Goal: Task Accomplishment & Management: Manage account settings

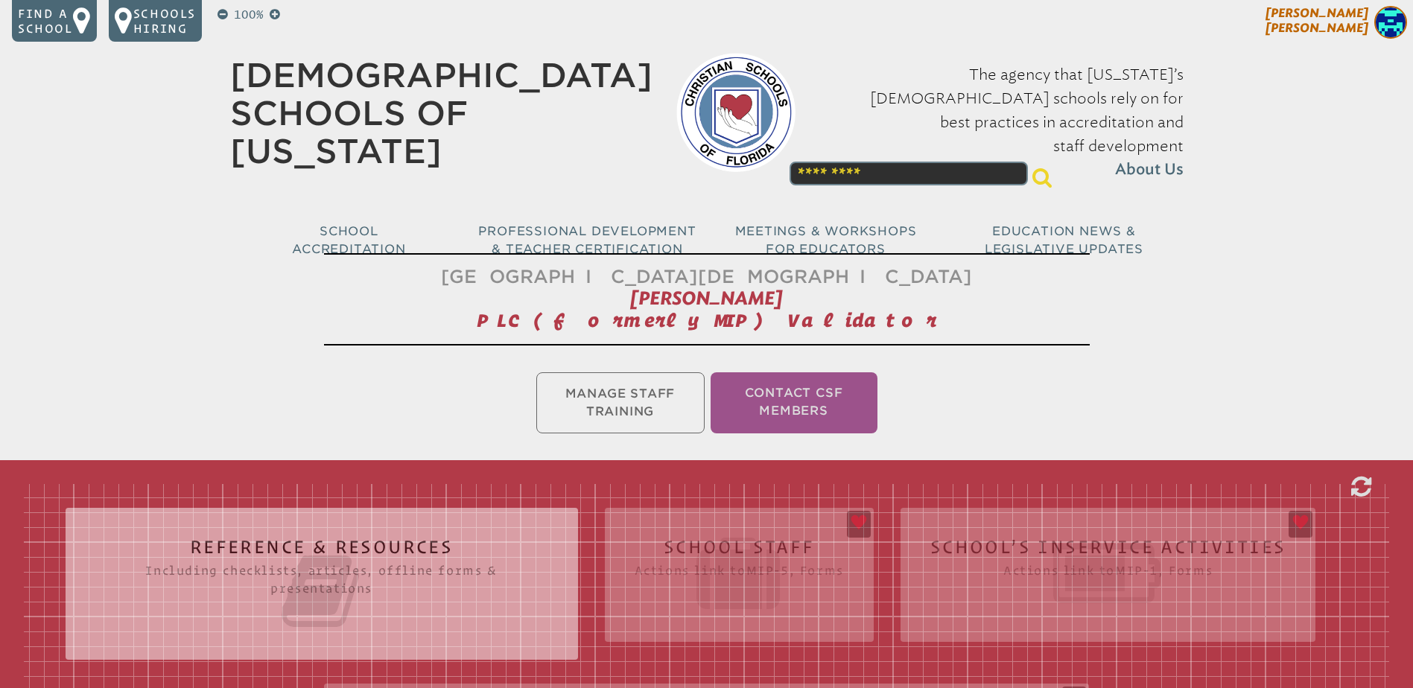
scroll to position [710, 0]
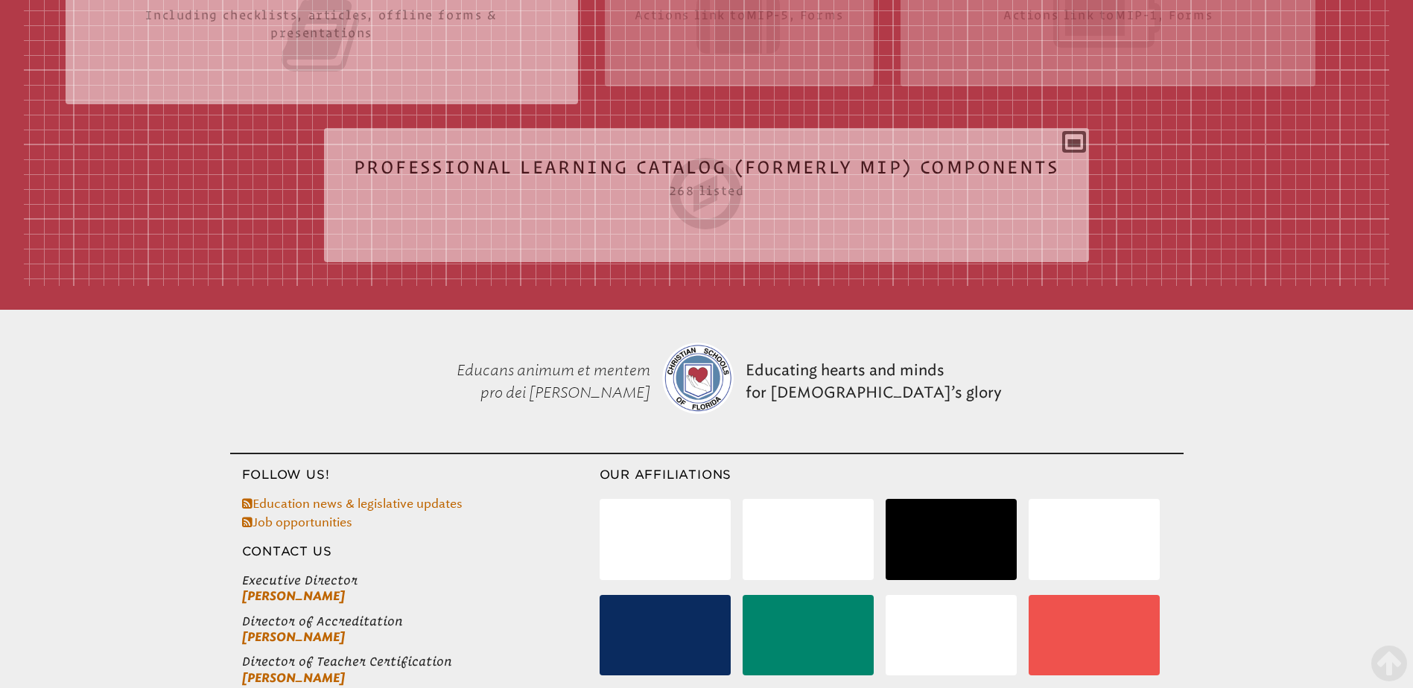
scroll to position [338, 0]
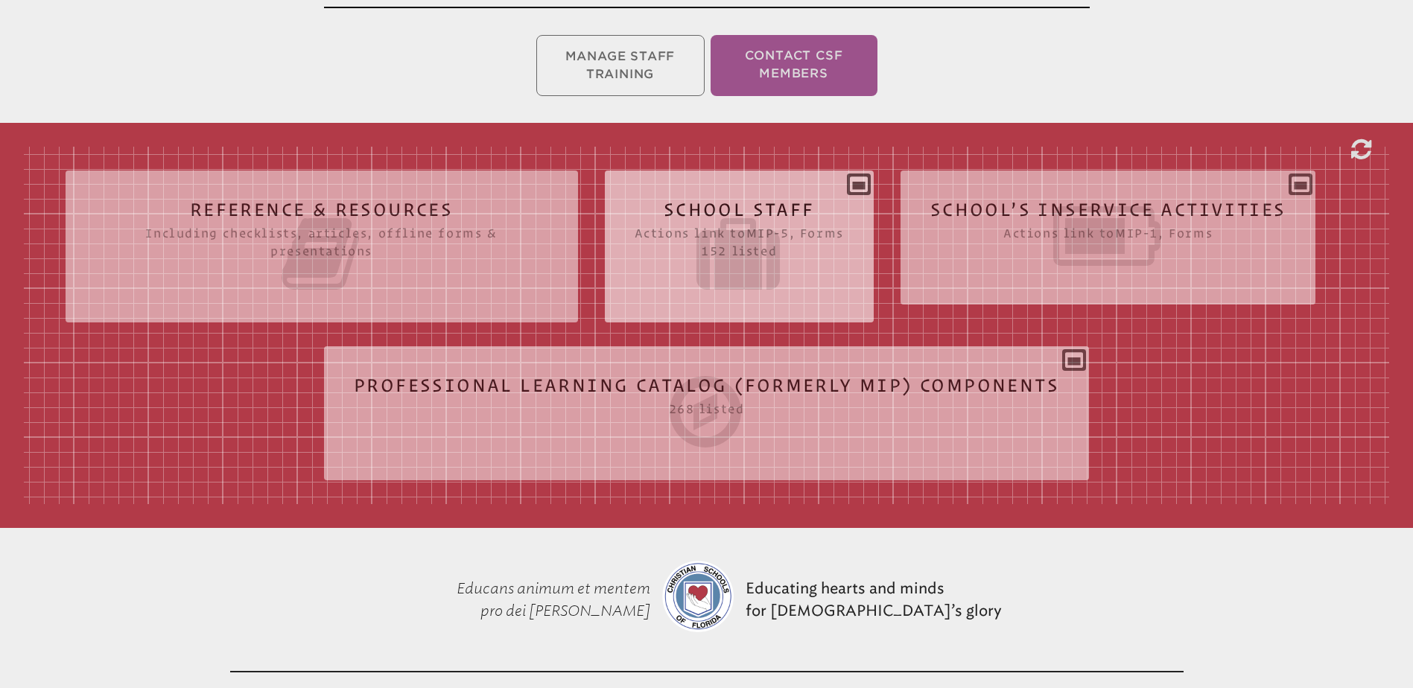
click at [720, 202] on h2 "School Staff Actions link to mip-5 , Forms 152 listed" at bounding box center [739, 247] width 209 height 95
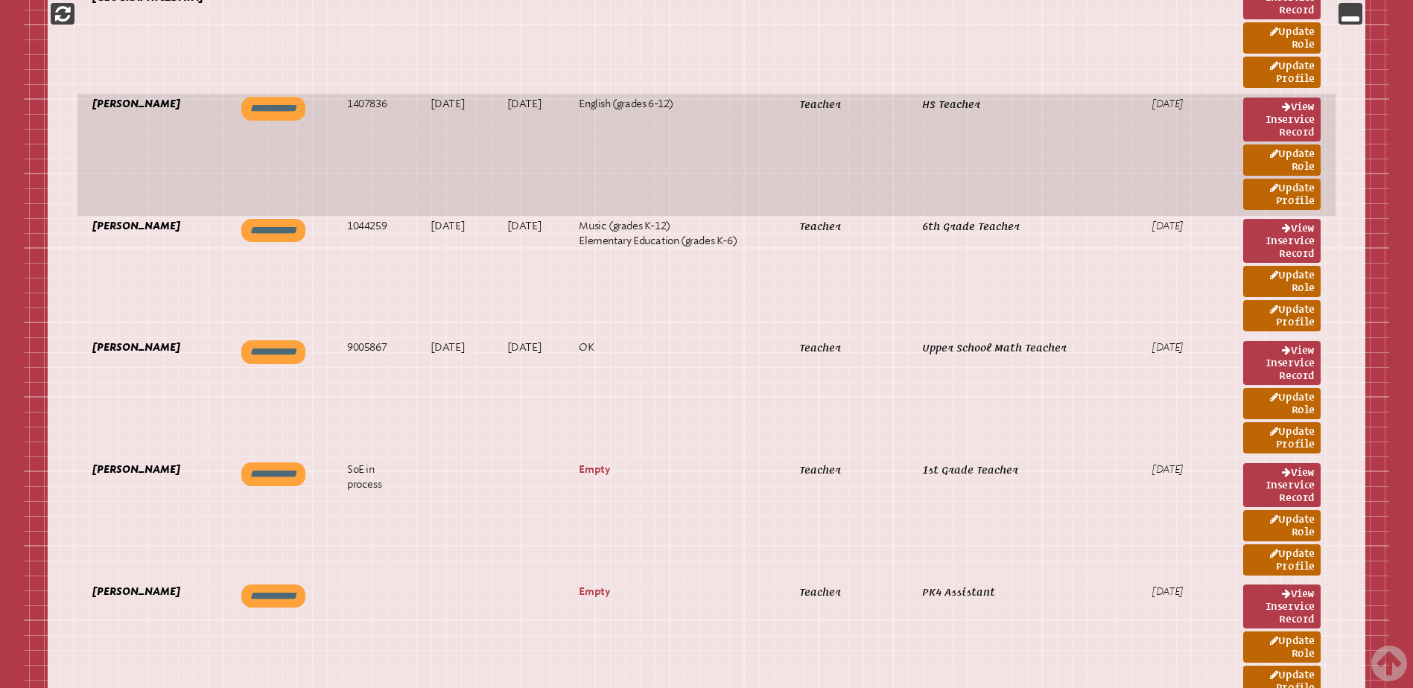
scroll to position [1232, 0]
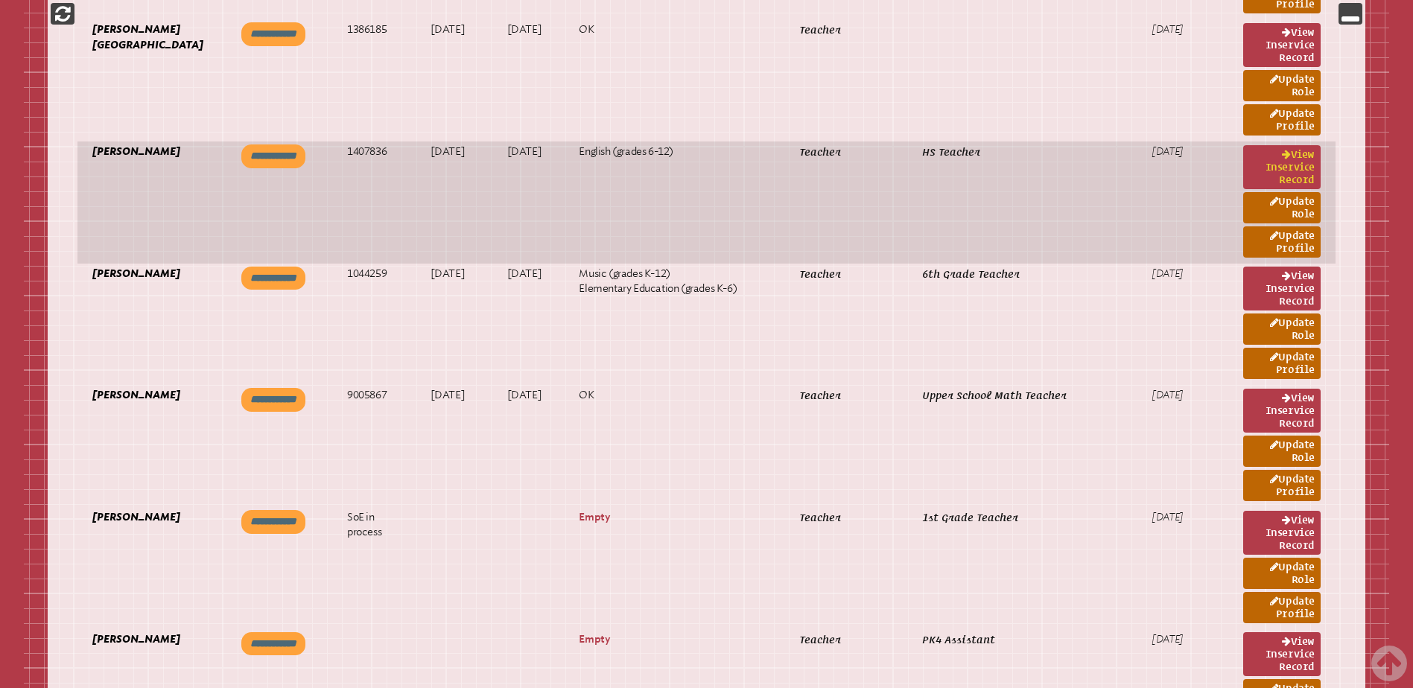
click at [1298, 171] on link "View inservice record" at bounding box center [1281, 167] width 77 height 44
click at [1298, 237] on link "Update Profile" at bounding box center [1281, 241] width 77 height 31
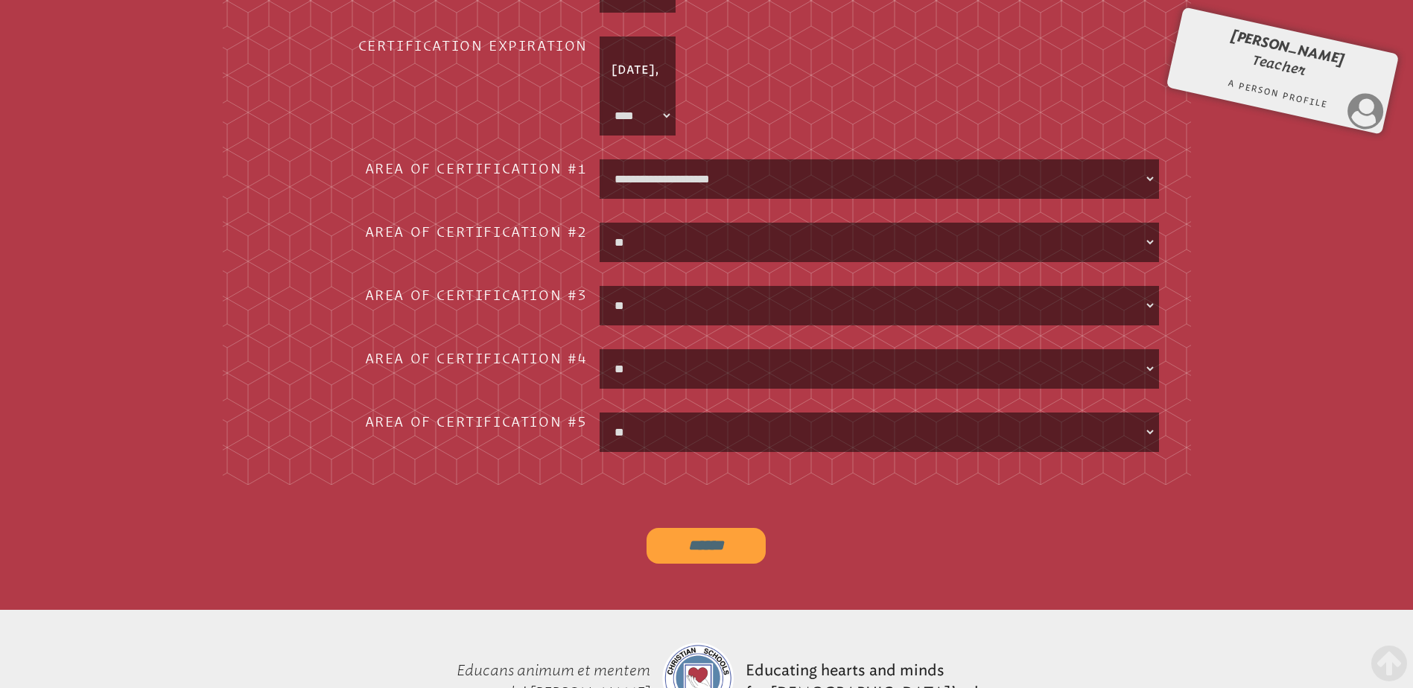
scroll to position [1886, 0]
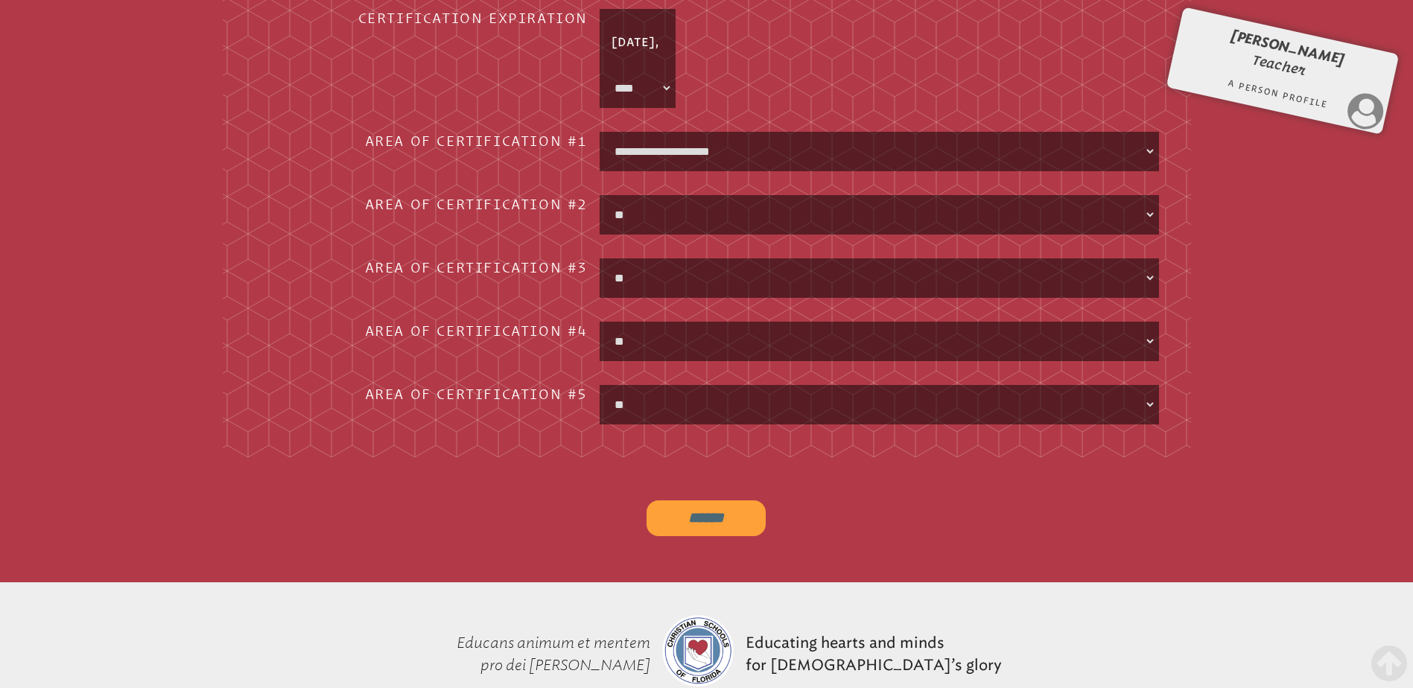
drag, startPoint x: 750, startPoint y: 514, endPoint x: 741, endPoint y: 510, distance: 9.3
click at [749, 514] on input "******" at bounding box center [706, 519] width 119 height 36
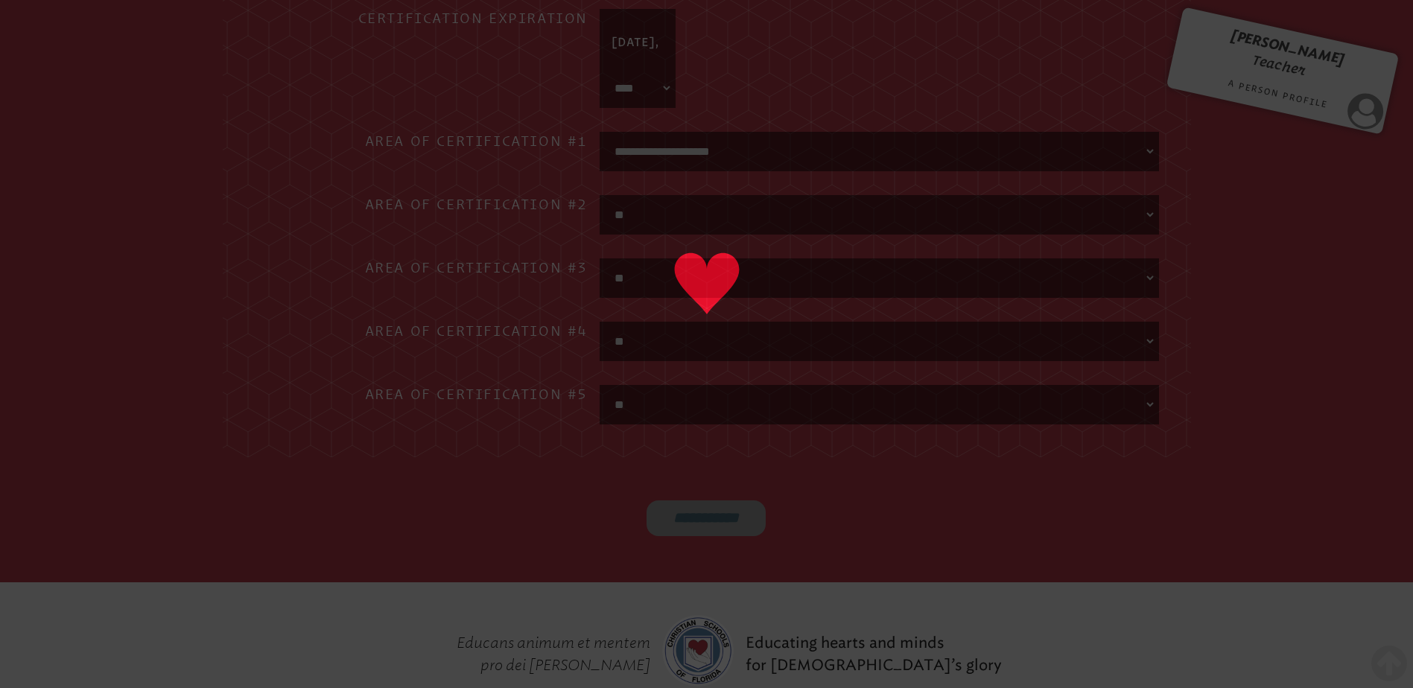
type input "******"
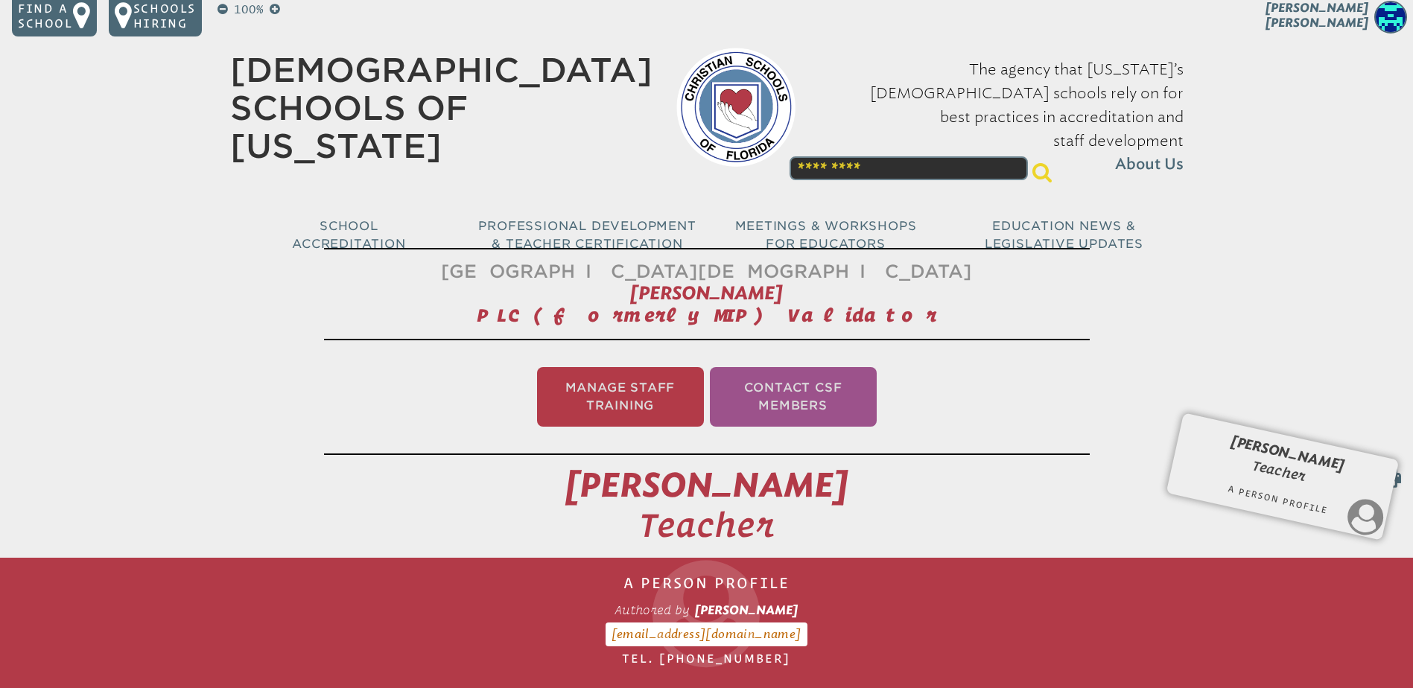
scroll to position [0, 0]
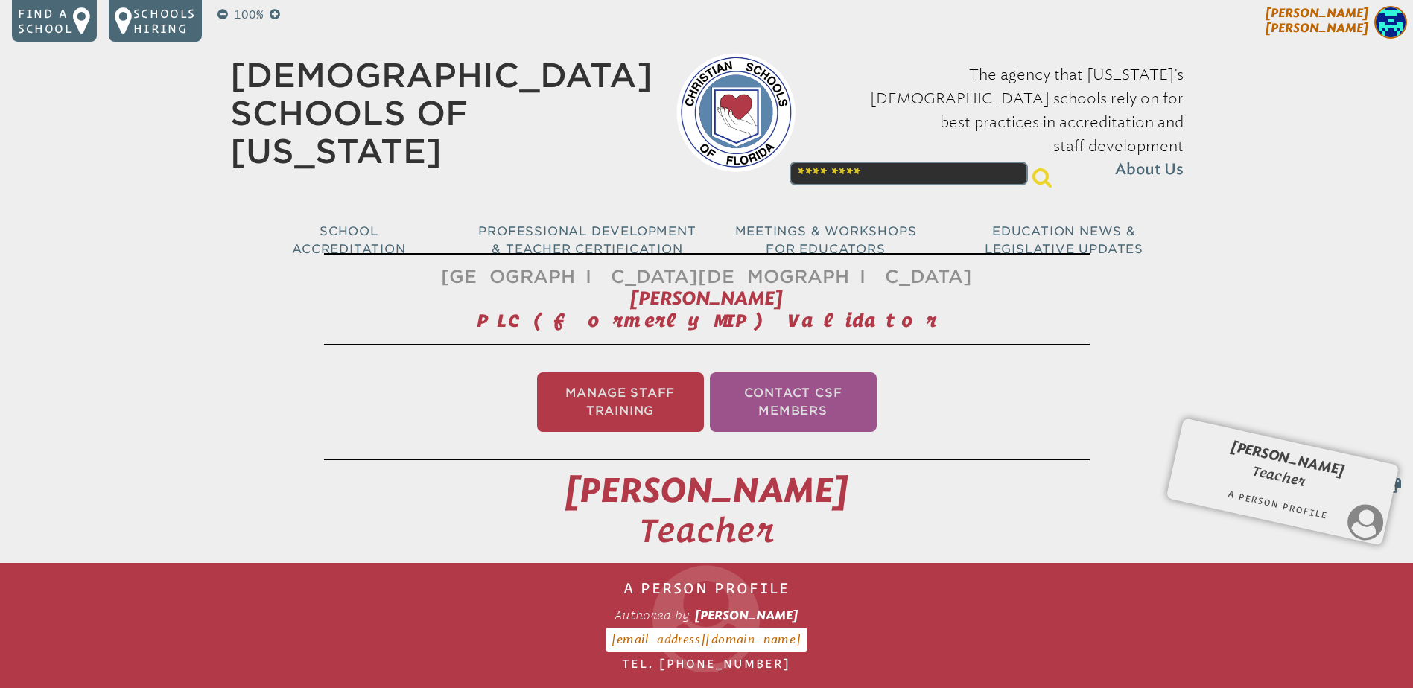
click at [1352, 13] on span "[PERSON_NAME]" at bounding box center [1317, 20] width 103 height 29
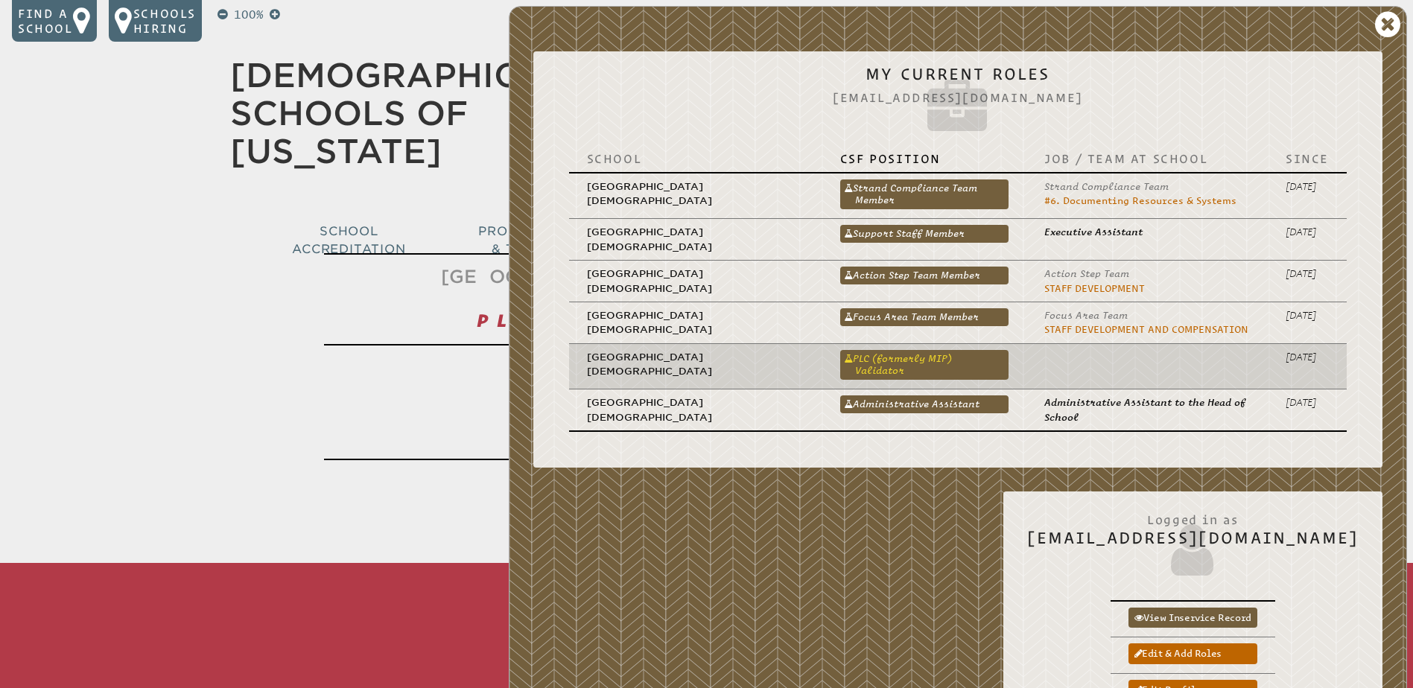
click at [925, 357] on link "PLC (formerly MIP) Validator" at bounding box center [924, 365] width 168 height 30
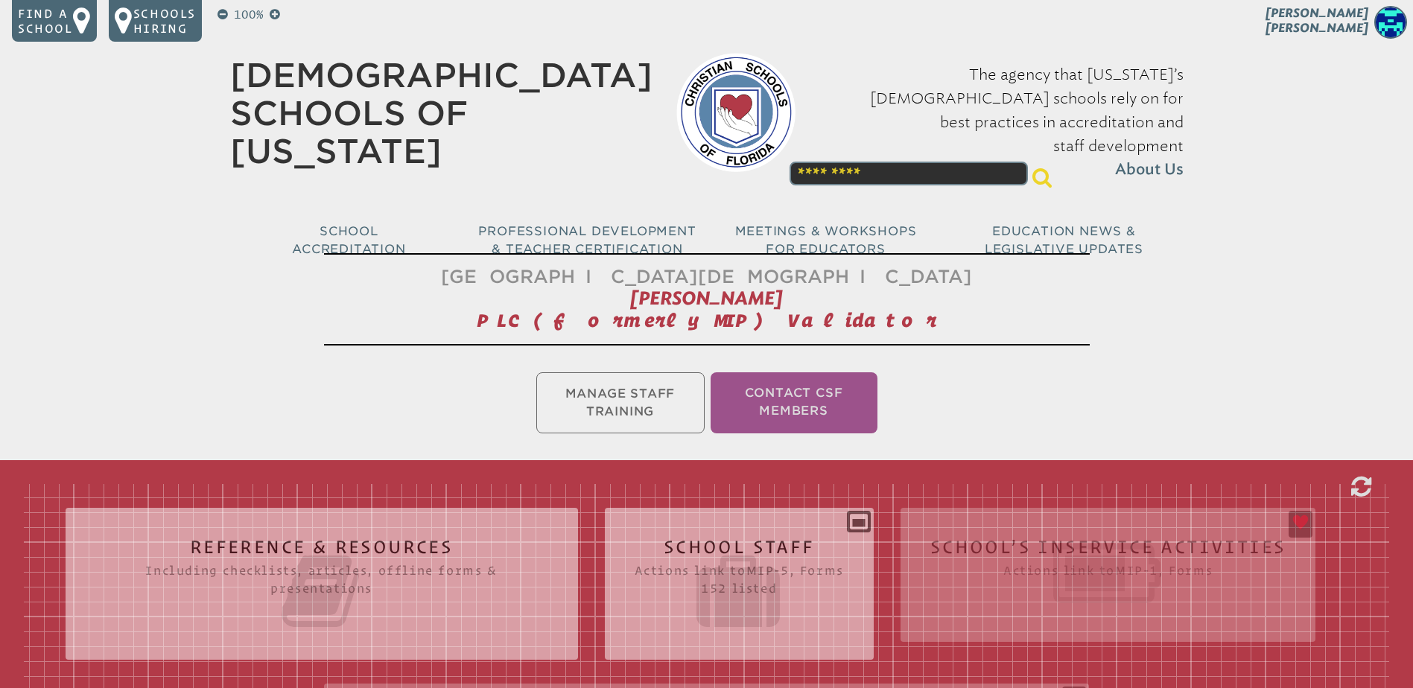
scroll to position [224, 0]
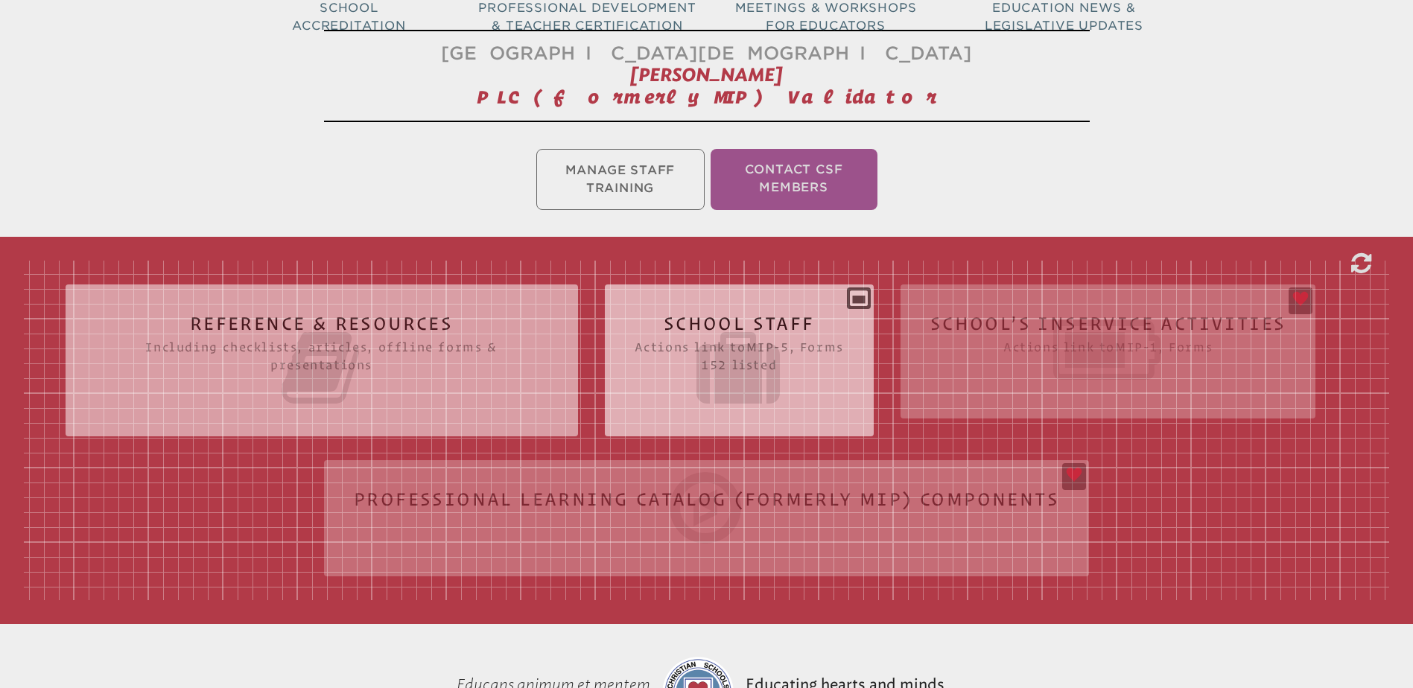
click at [765, 321] on h2 "School Staff Actions link to mip-5 , Forms 152 listed" at bounding box center [739, 361] width 209 height 95
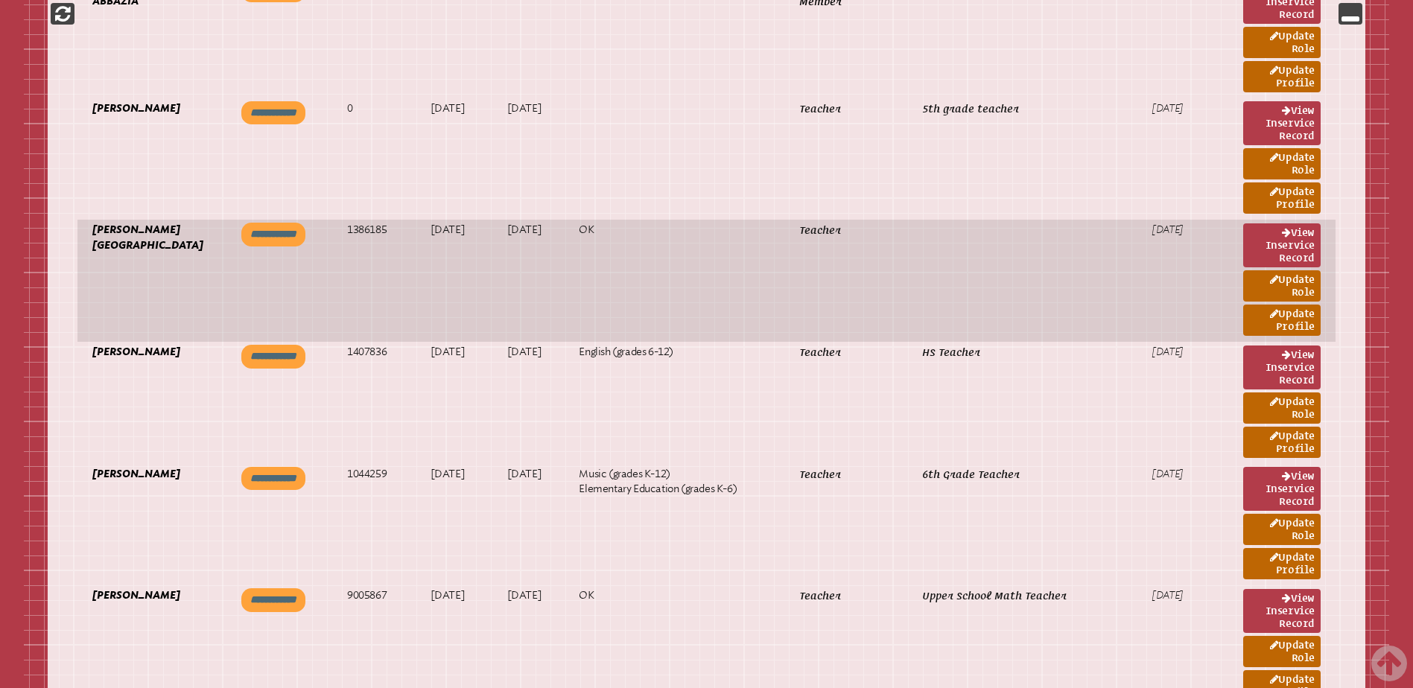
scroll to position [1118, 0]
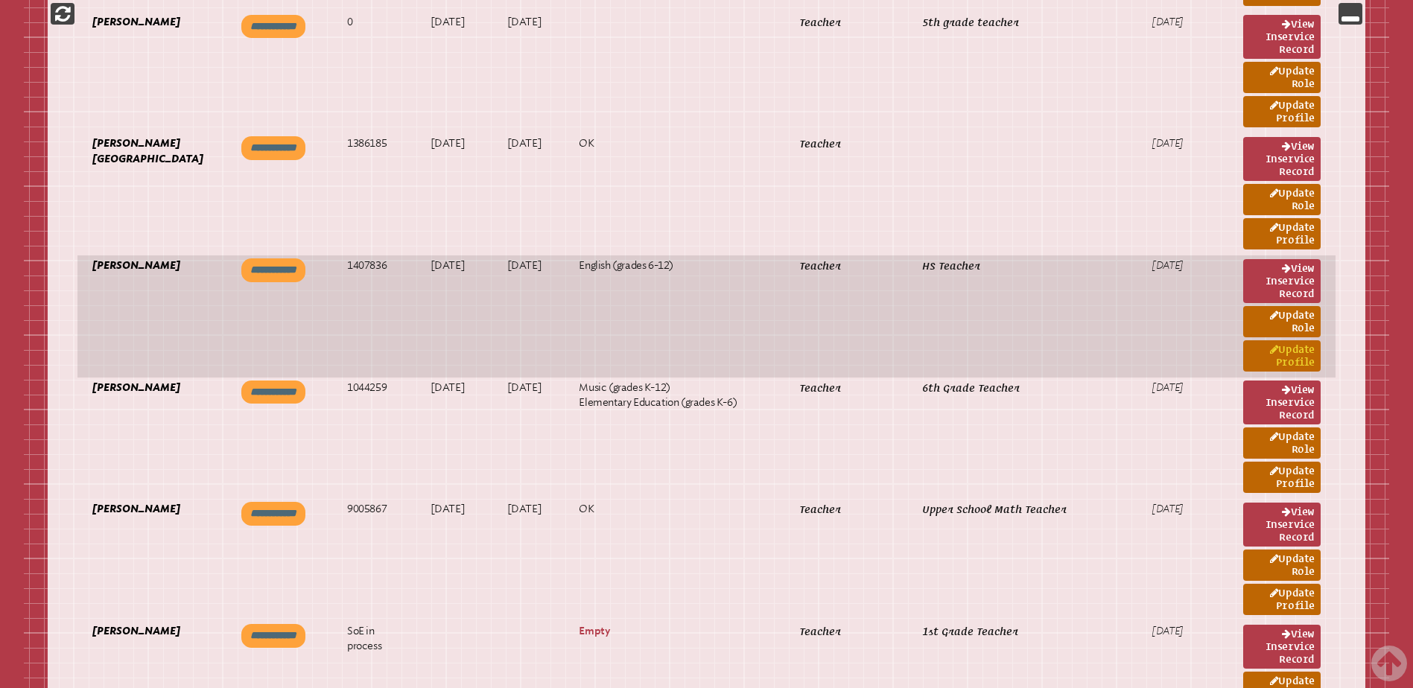
click at [1308, 347] on link "Update Profile" at bounding box center [1281, 355] width 77 height 31
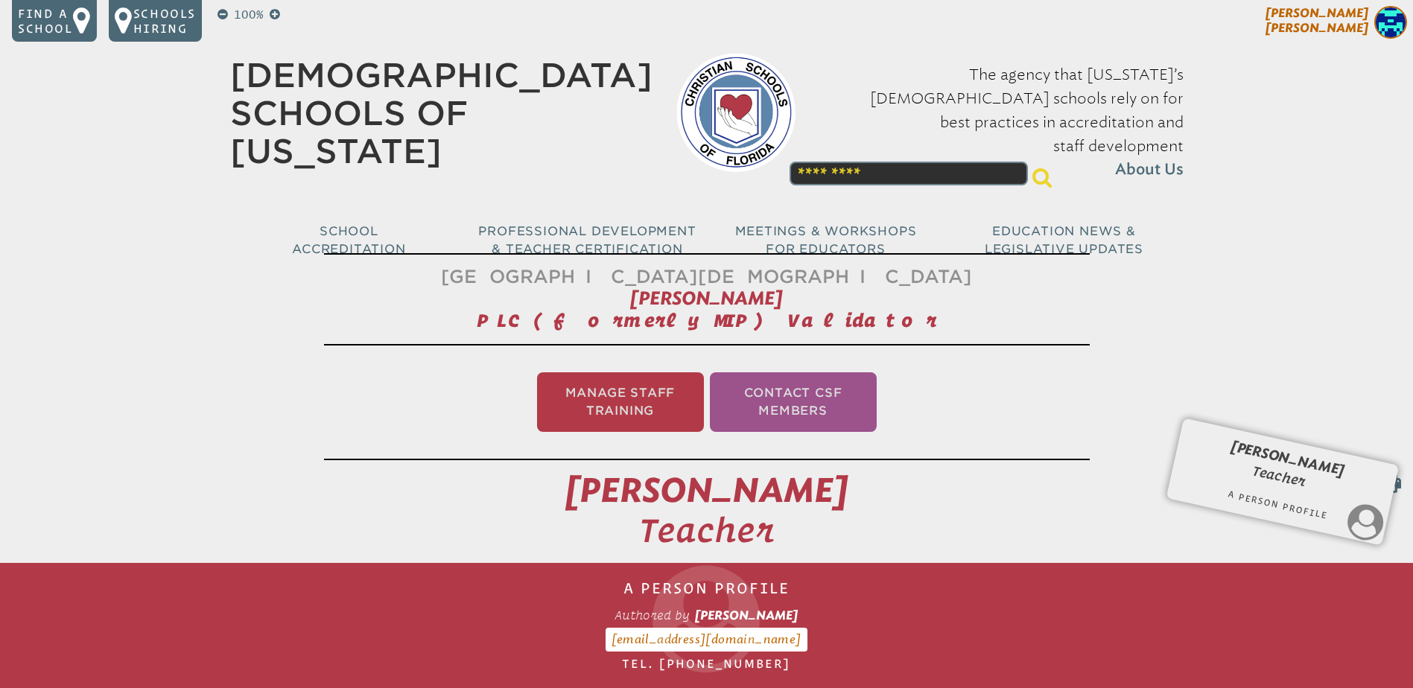
click at [1333, 14] on p "[PERSON_NAME]" at bounding box center [1291, 24] width 244 height 37
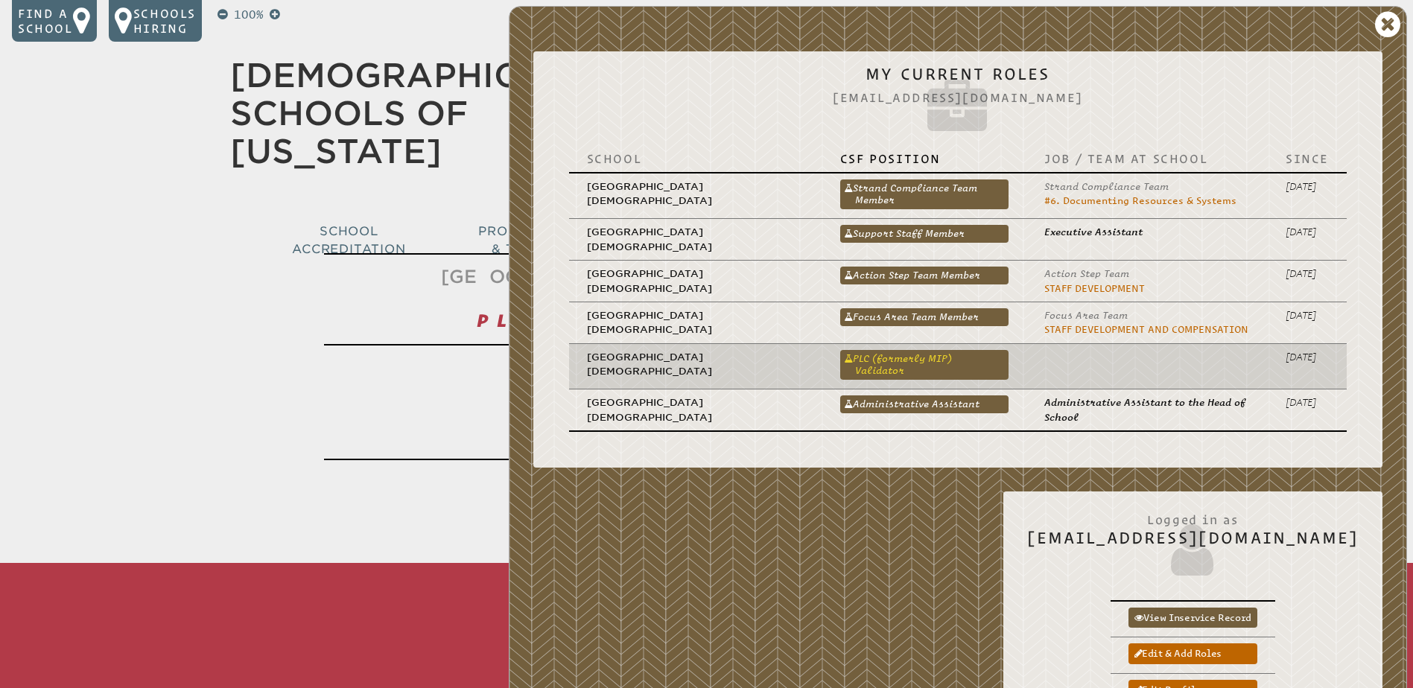
click at [920, 361] on link "PLC (formerly MIP) Validator" at bounding box center [924, 365] width 168 height 30
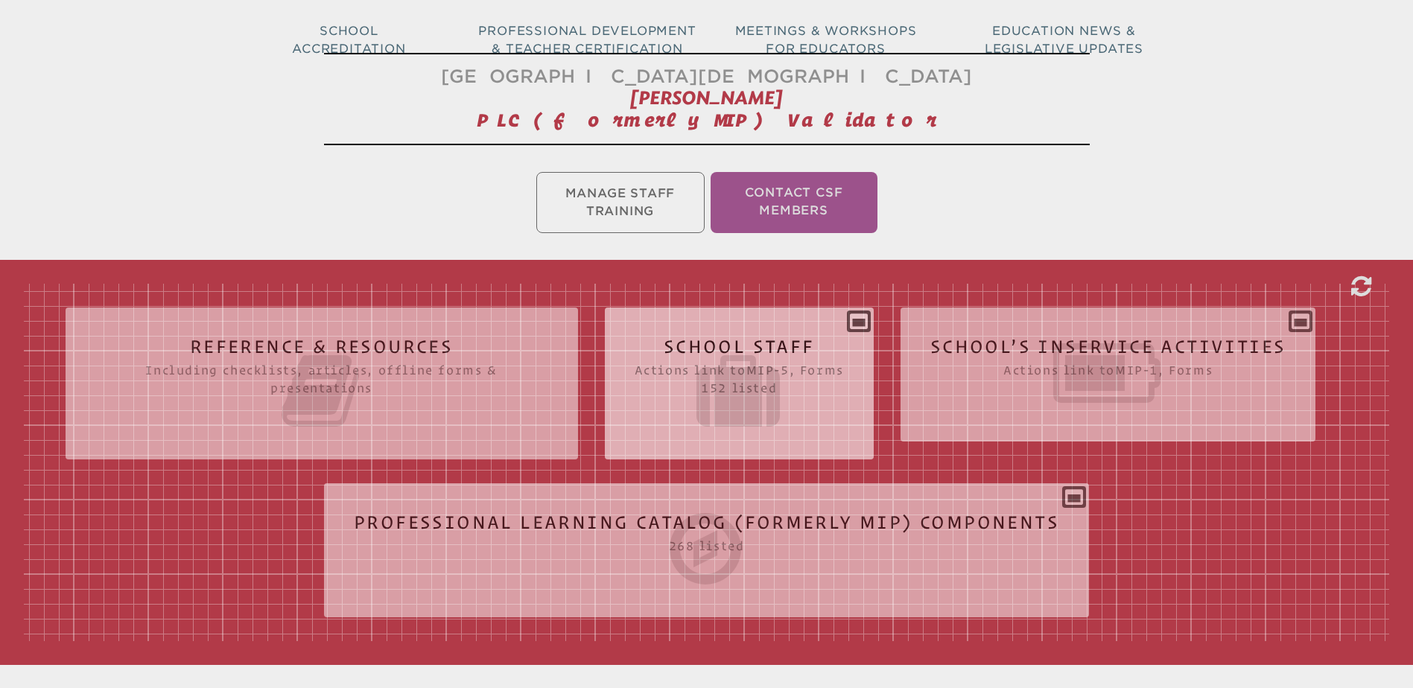
scroll to position [298, 0]
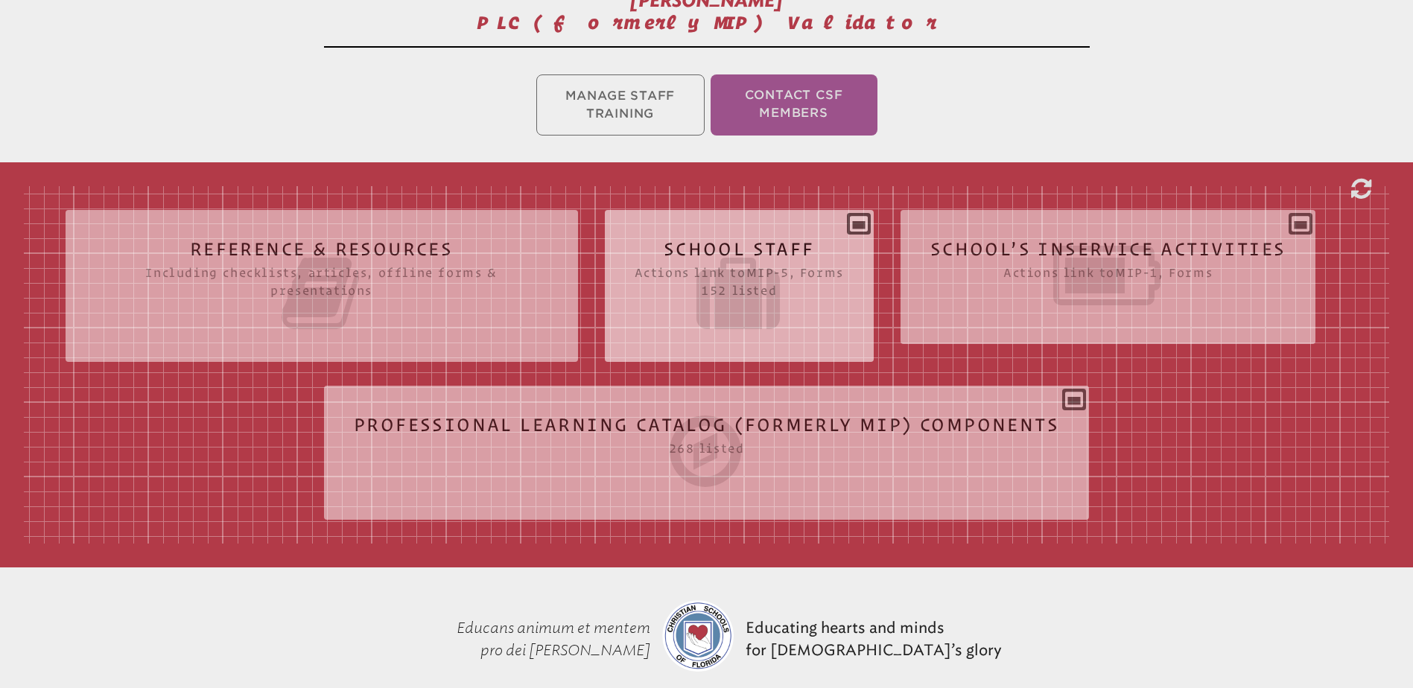
click at [785, 252] on icon at bounding box center [739, 293] width 209 height 83
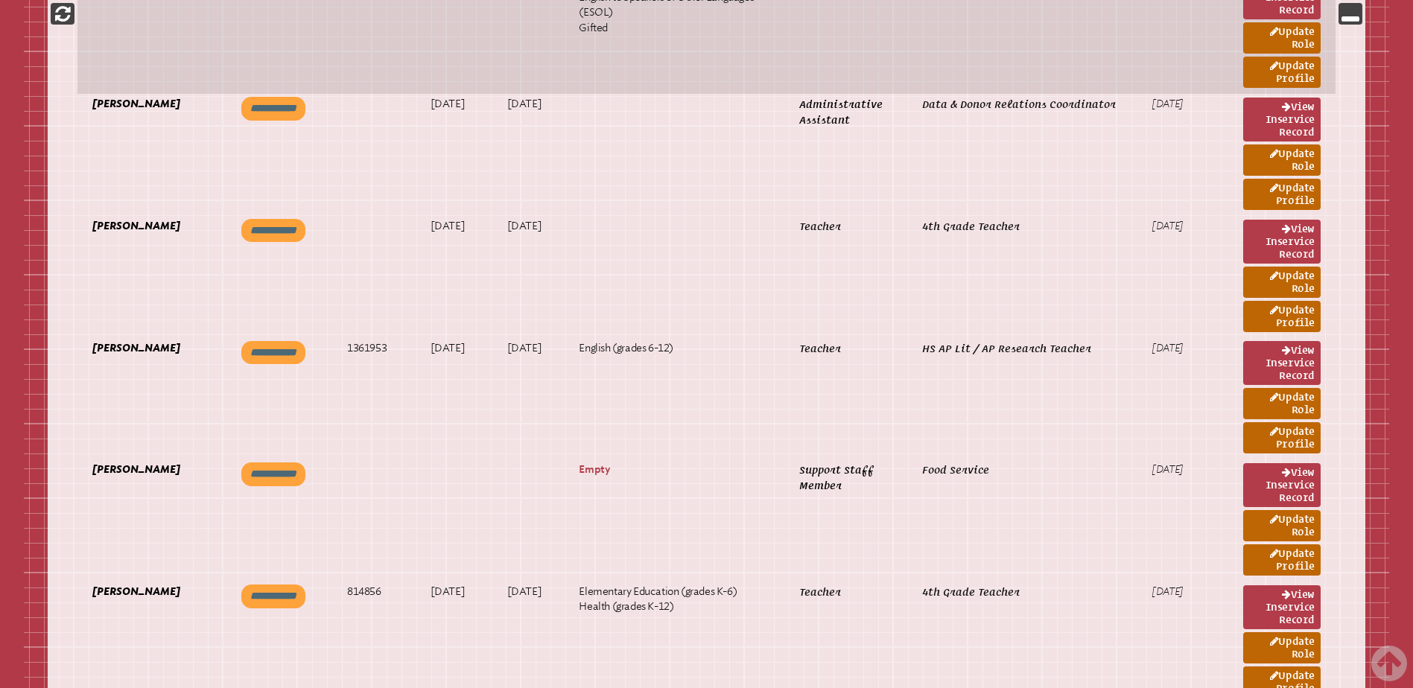
scroll to position [2757, 0]
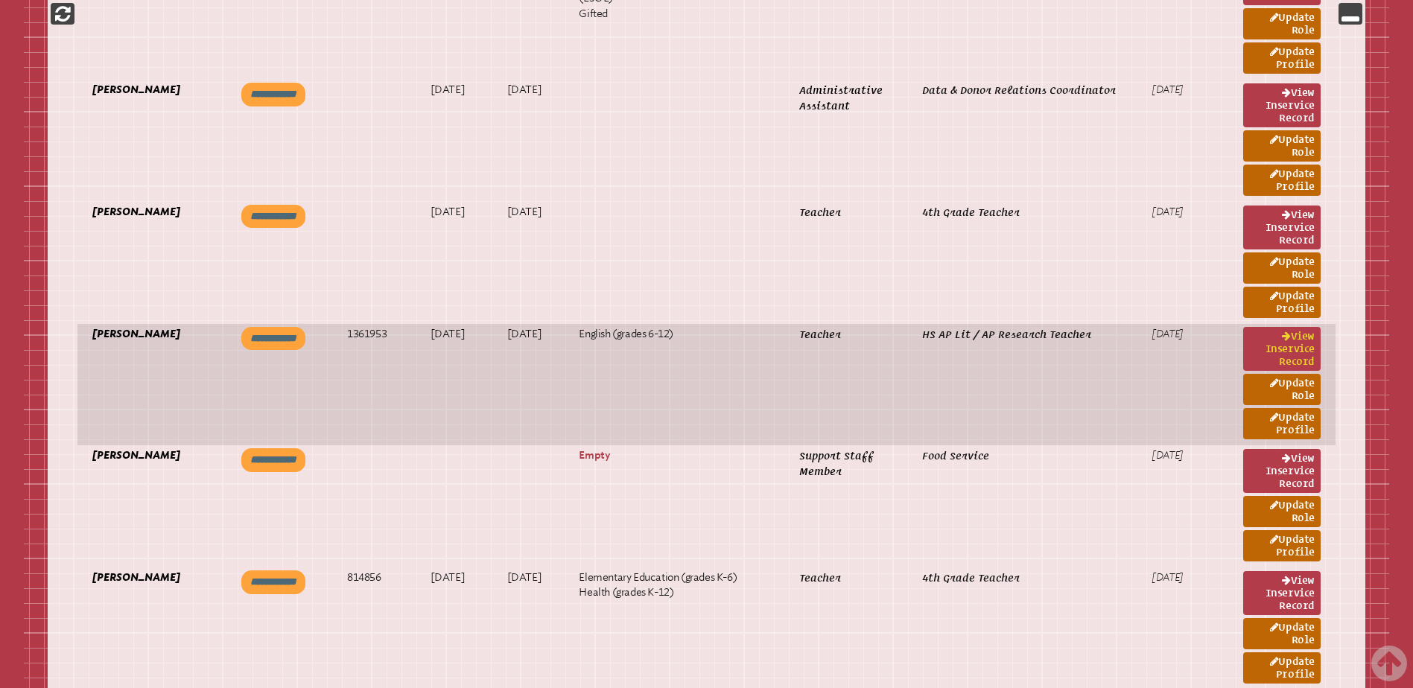
click at [1286, 350] on link "View inservice record" at bounding box center [1281, 349] width 77 height 44
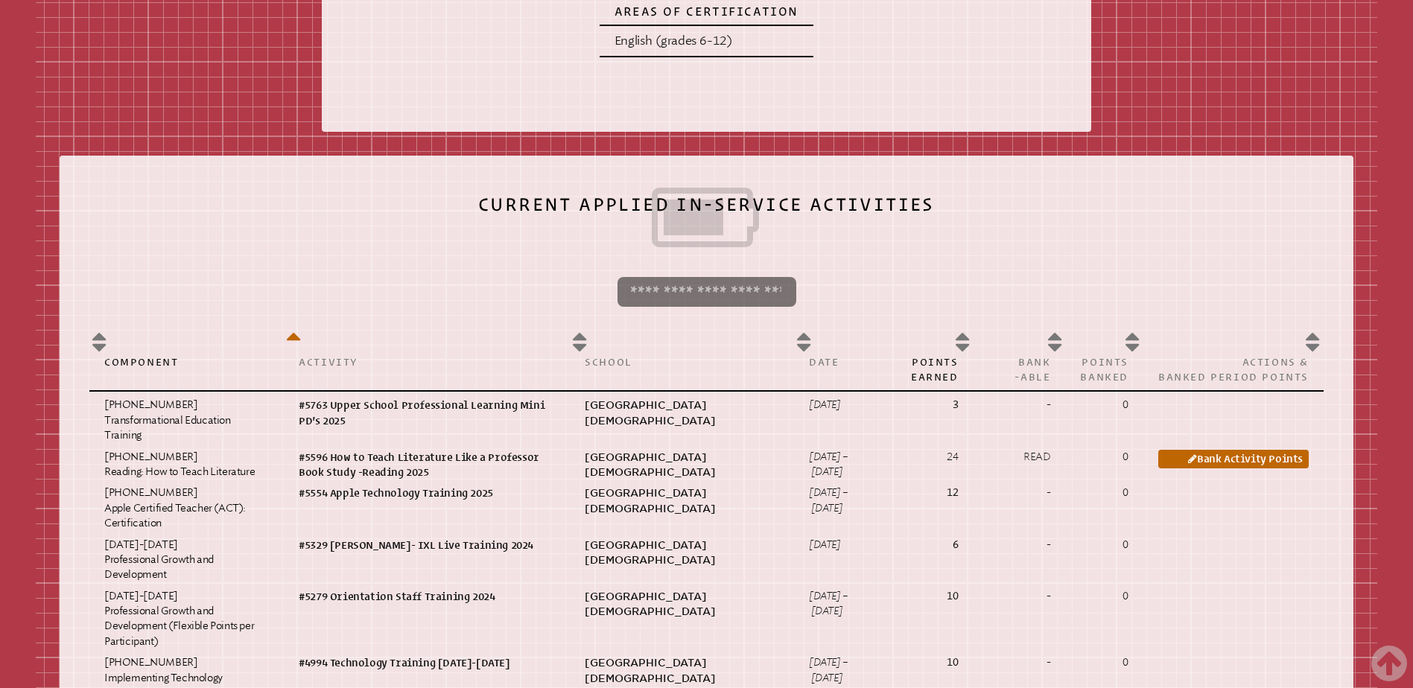
scroll to position [969, 0]
